Goal: Task Accomplishment & Management: Use online tool/utility

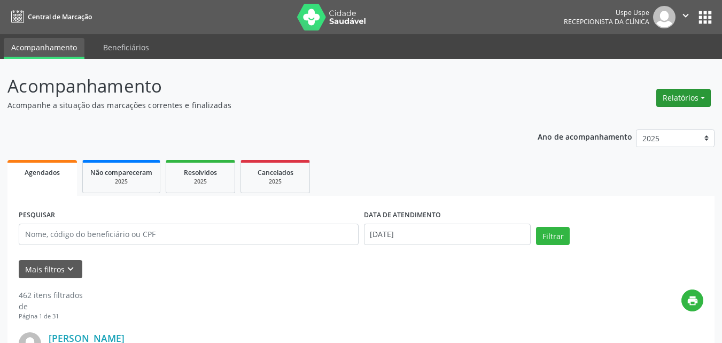
click at [691, 97] on button "Relatórios" at bounding box center [683, 98] width 55 height 18
click at [641, 120] on link "Agendamentos" at bounding box center [652, 120] width 115 height 15
select select "7"
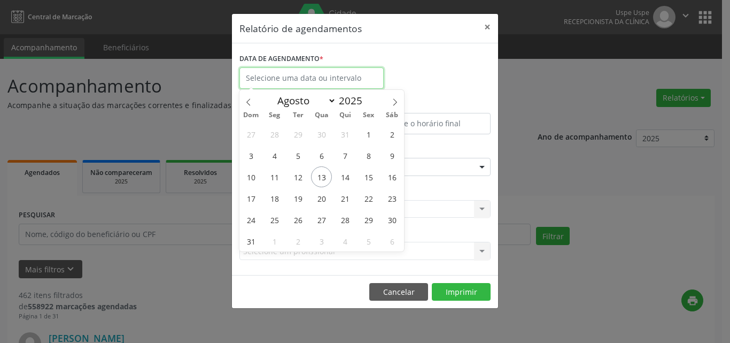
drag, startPoint x: 274, startPoint y: 74, endPoint x: 268, endPoint y: 77, distance: 7.0
click at [273, 74] on input "text" at bounding box center [311, 77] width 144 height 21
click at [320, 173] on span "13" at bounding box center [321, 176] width 21 height 21
type input "[DATE]"
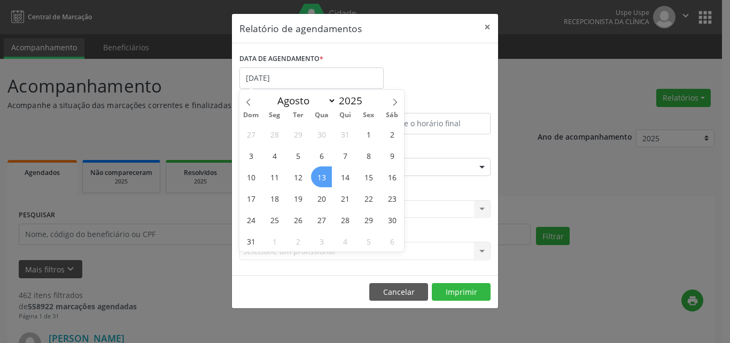
click at [320, 173] on span "13" at bounding box center [321, 176] width 21 height 21
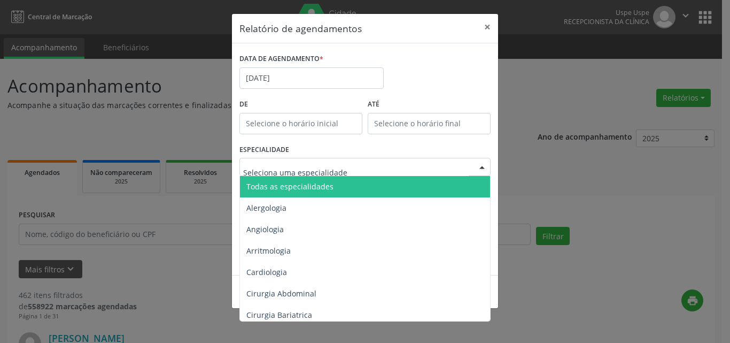
click at [289, 175] on input "text" at bounding box center [355, 171] width 225 height 21
click at [288, 193] on span "Todas as especialidades" at bounding box center [366, 186] width 252 height 21
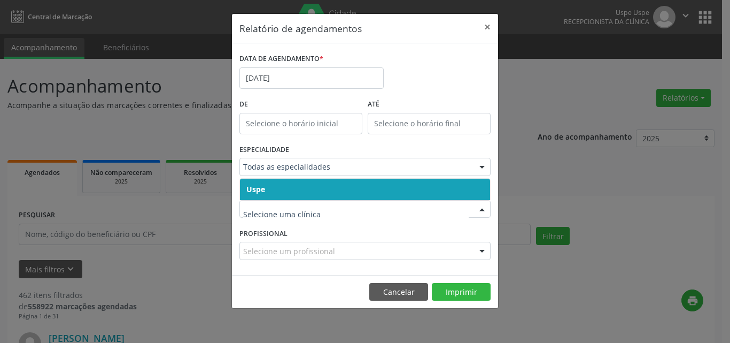
drag, startPoint x: 269, startPoint y: 191, endPoint x: 276, endPoint y: 197, distance: 9.5
click at [269, 190] on span "Uspe" at bounding box center [365, 188] width 250 height 21
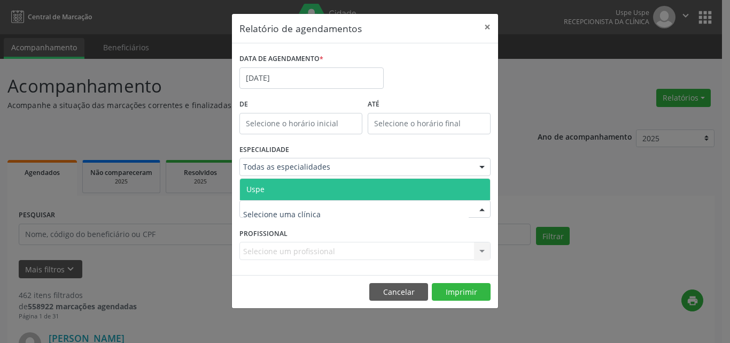
click at [276, 189] on span "Uspe" at bounding box center [365, 188] width 250 height 21
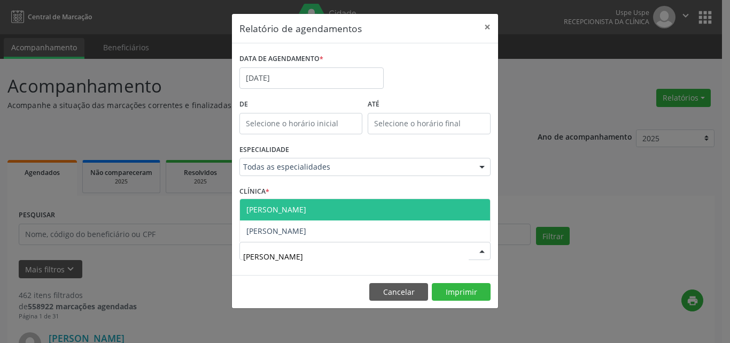
click at [297, 212] on span "[PERSON_NAME]" at bounding box center [276, 209] width 60 height 10
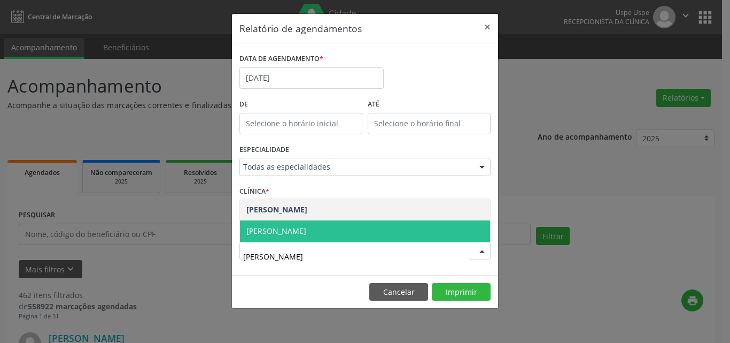
type input "[PERSON_NAME]"
click at [306, 235] on span "[PERSON_NAME]" at bounding box center [276, 230] width 60 height 10
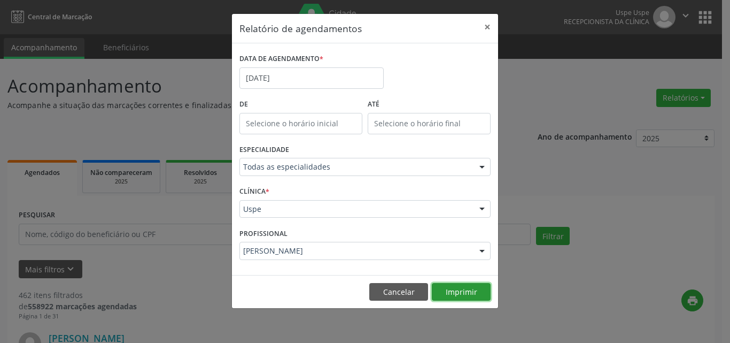
click at [464, 289] on button "Imprimir" at bounding box center [461, 292] width 59 height 18
